Goal: Task Accomplishment & Management: Manage account settings

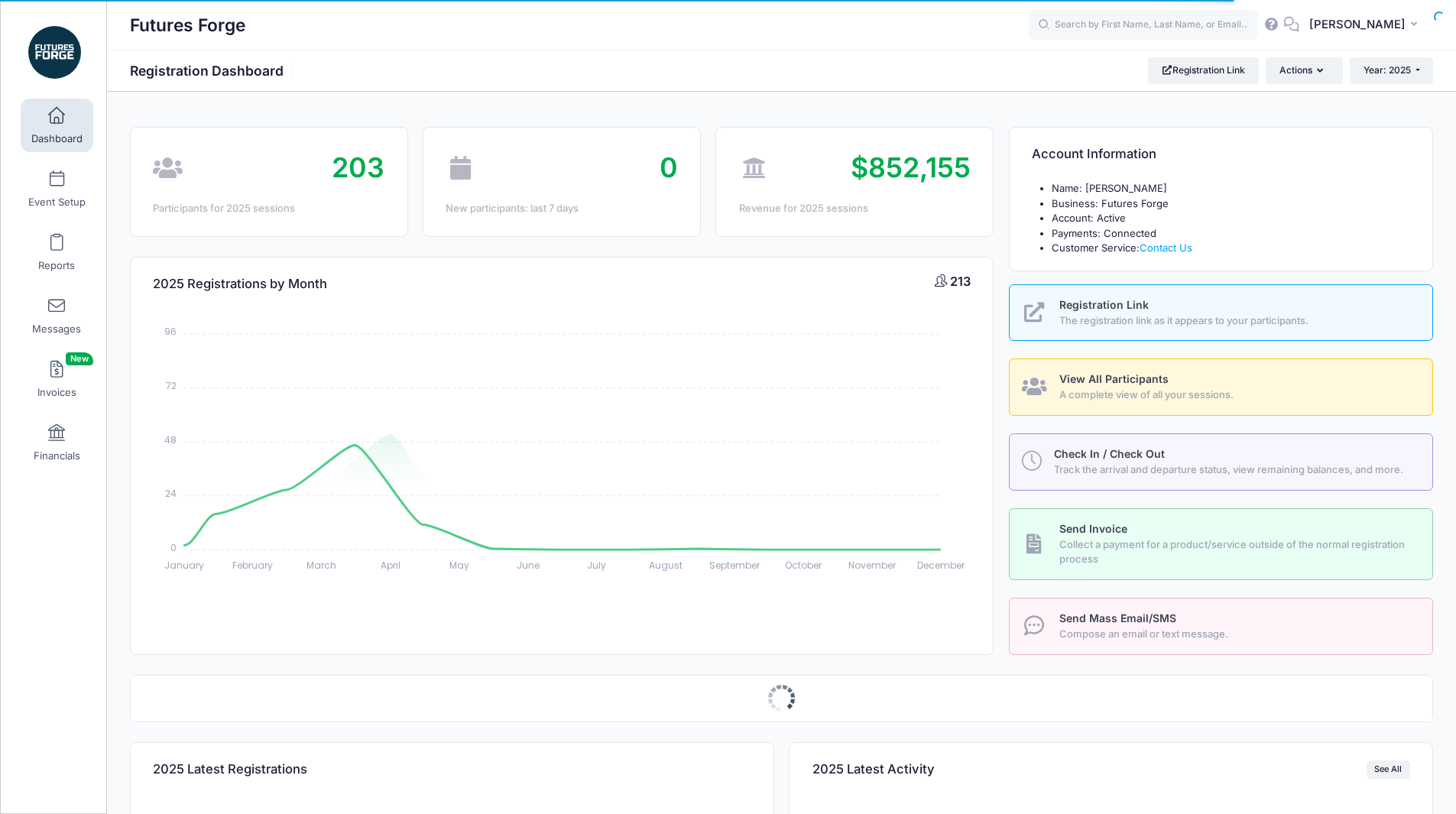
select select
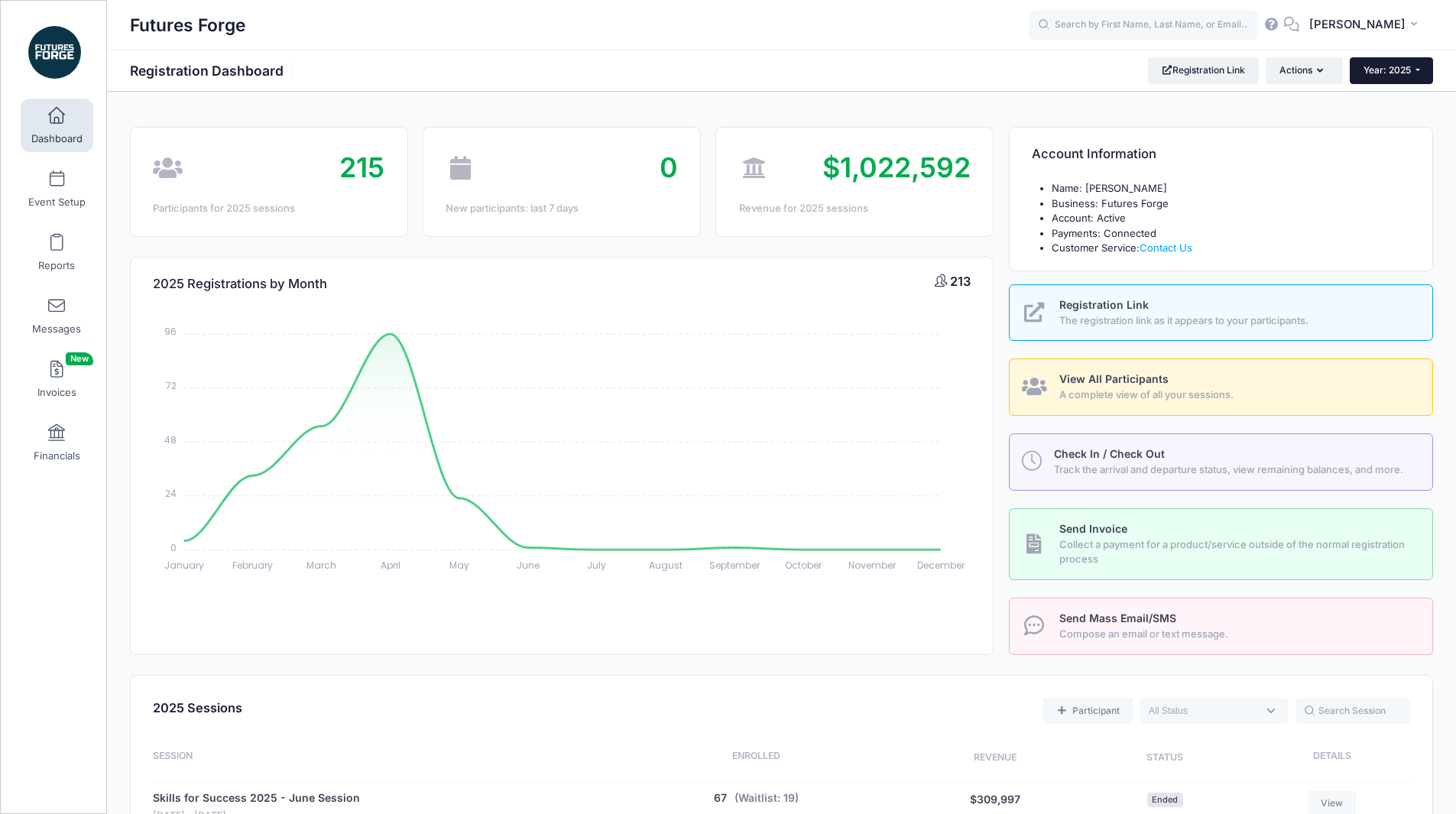
click at [1378, 78] on button "Year: 2025" at bounding box center [1391, 71] width 83 height 26
click at [1375, 99] on link "Year: 2026" at bounding box center [1399, 101] width 100 height 20
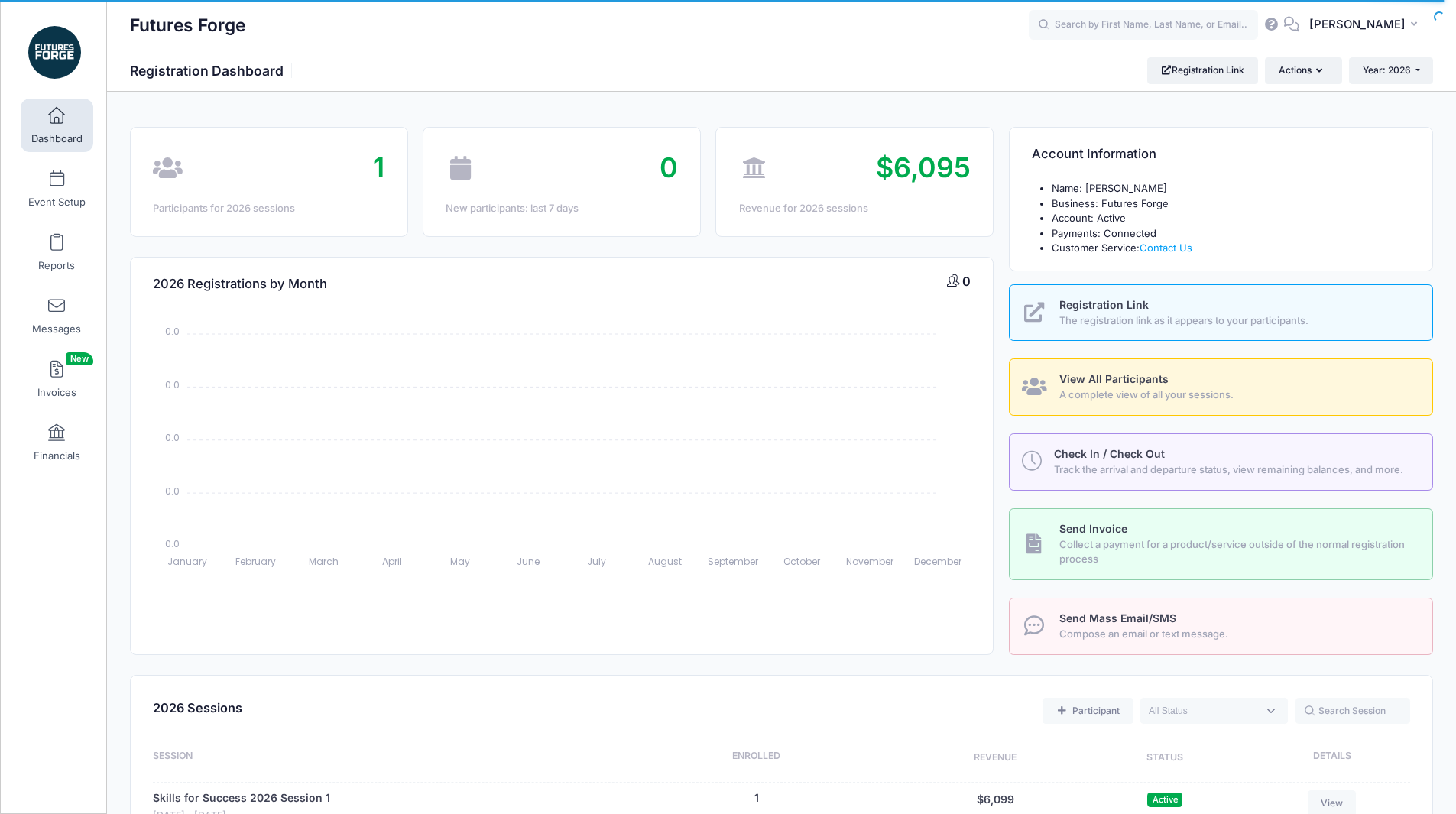
select select
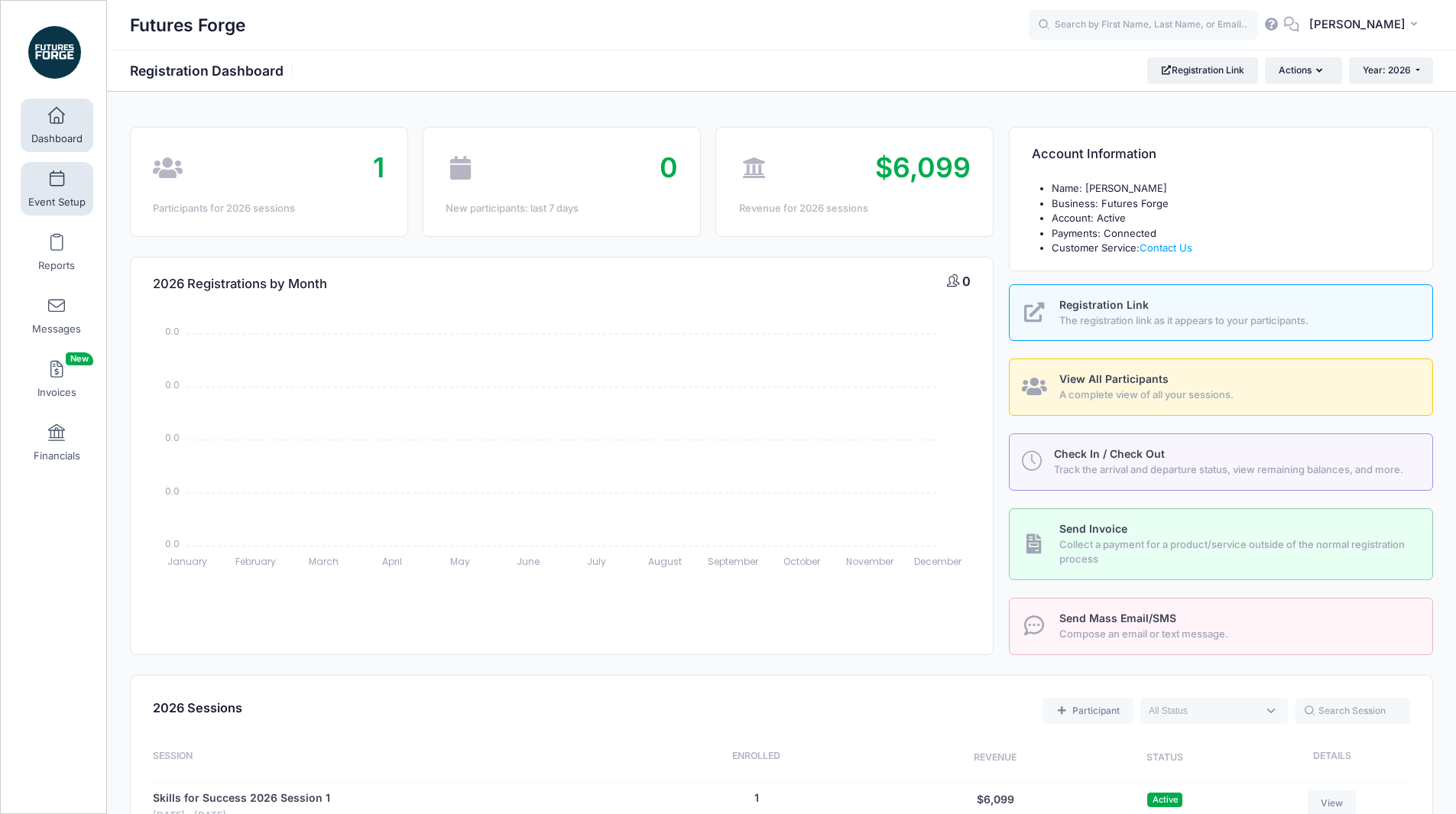
click at [57, 179] on span at bounding box center [57, 180] width 0 height 16
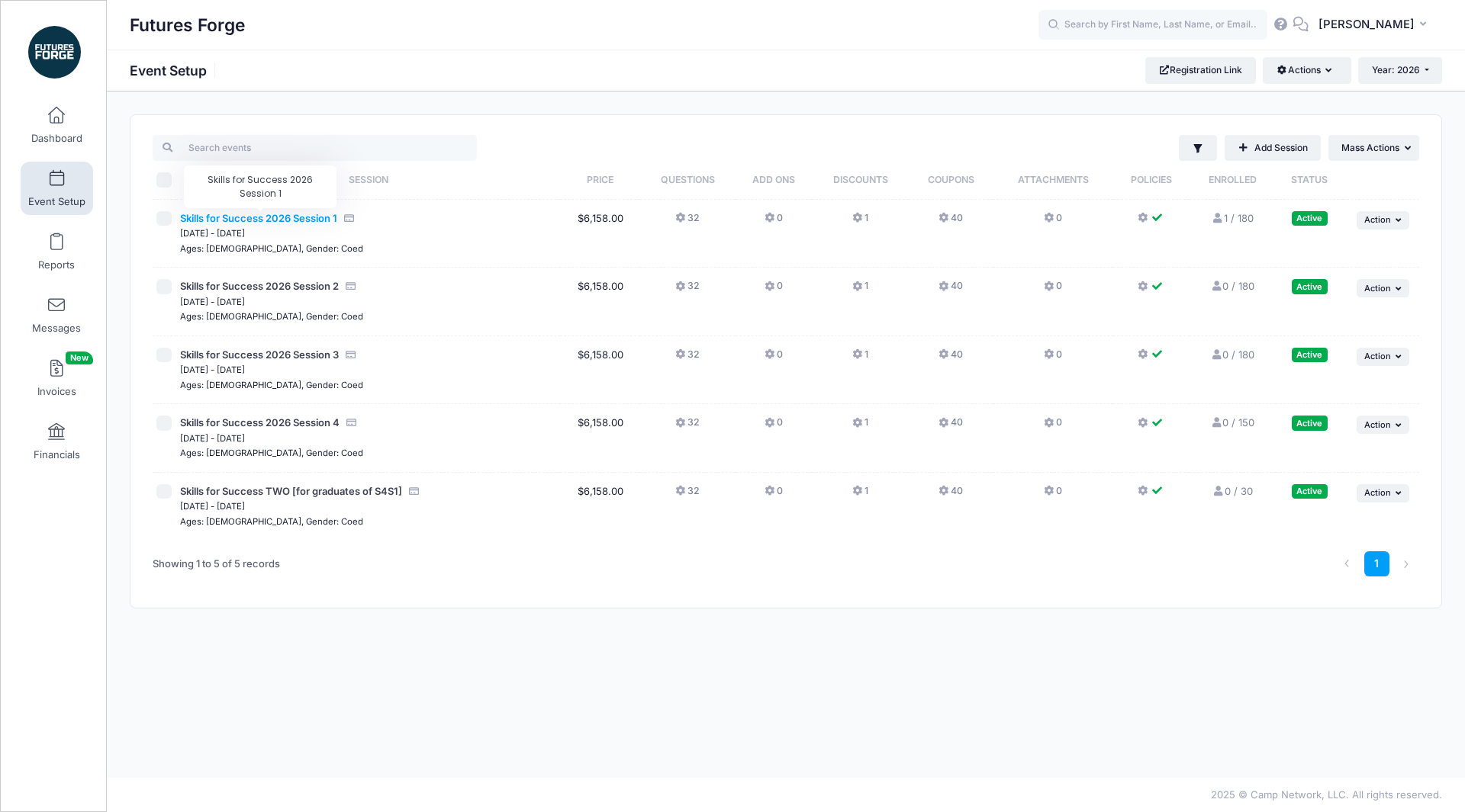
click at [259, 218] on span "Skills for Success 2026 Session 1" at bounding box center [258, 218] width 157 height 12
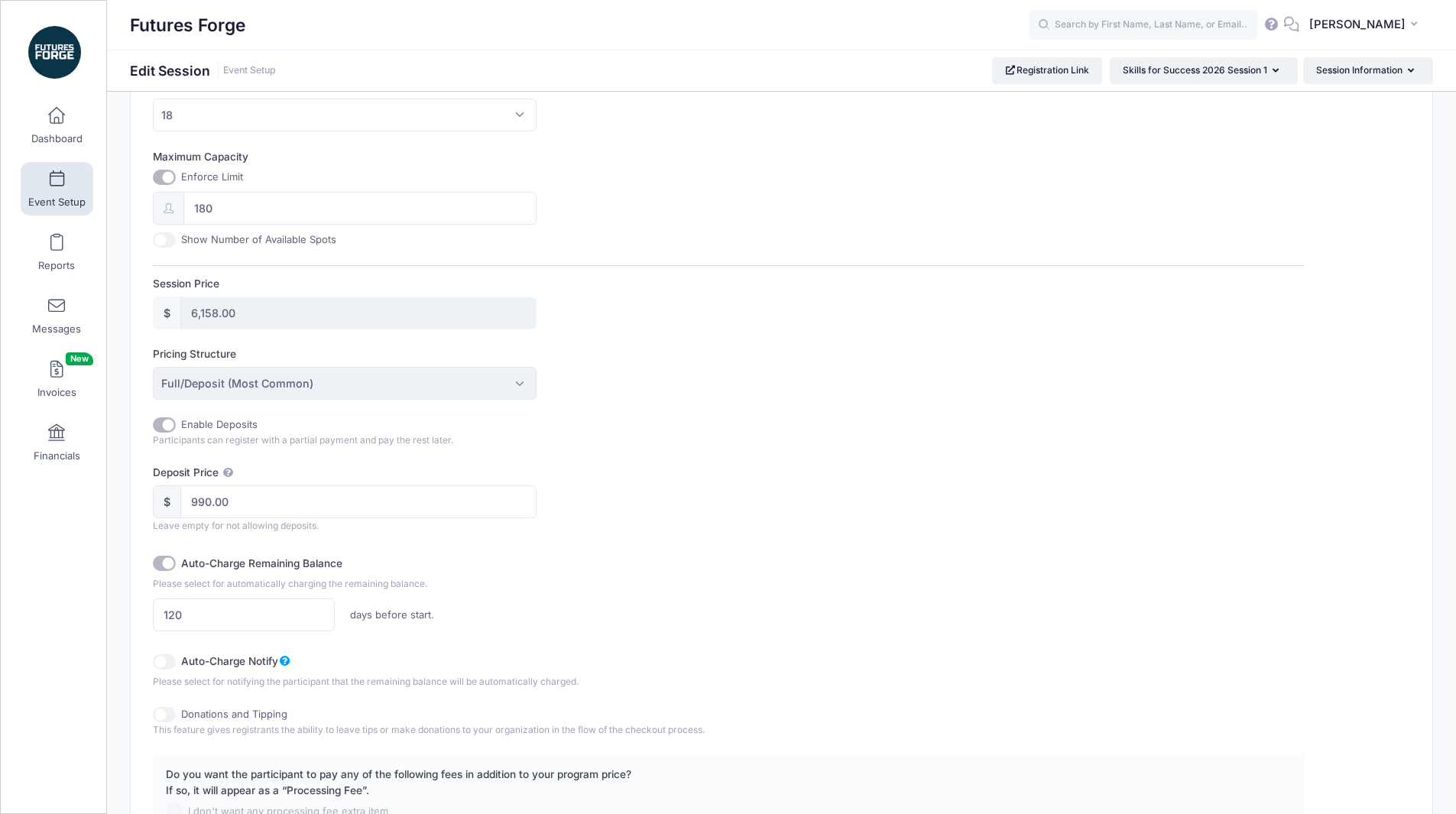
scroll to position [558, 0]
click at [813, 358] on div "Pricing Structure Full/Deposit (Most Common) Payment Schedule Full/Deposit (Mos…" at bounding box center [729, 375] width 1151 height 54
